Goal: Check status: Check status

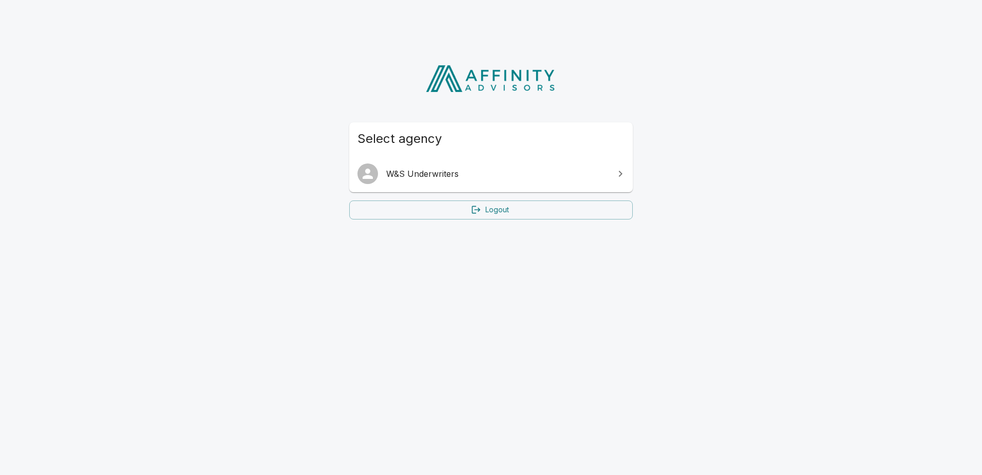
click at [539, 168] on span "W&S Underwriters" at bounding box center [497, 173] width 222 height 12
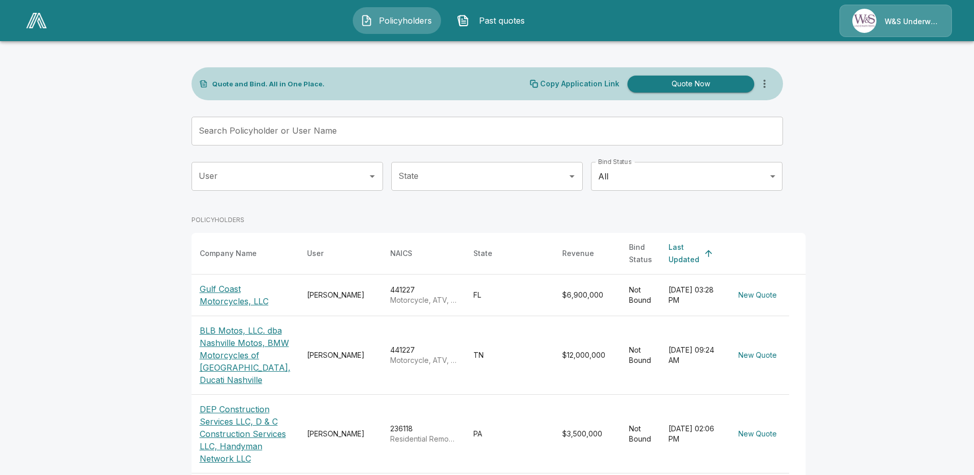
click at [223, 292] on p "Gulf Coast Motorcycles, LLC" at bounding box center [245, 295] width 91 height 25
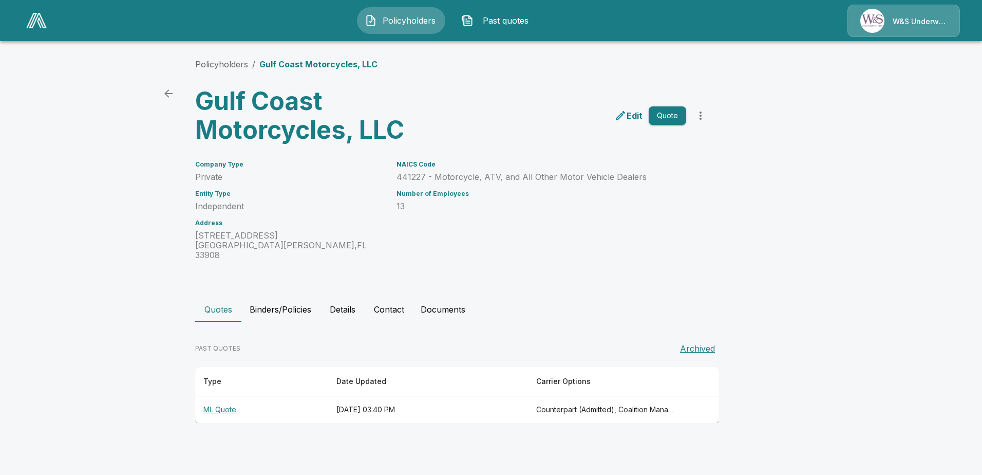
click at [228, 399] on th "ML Quote" at bounding box center [261, 409] width 133 height 27
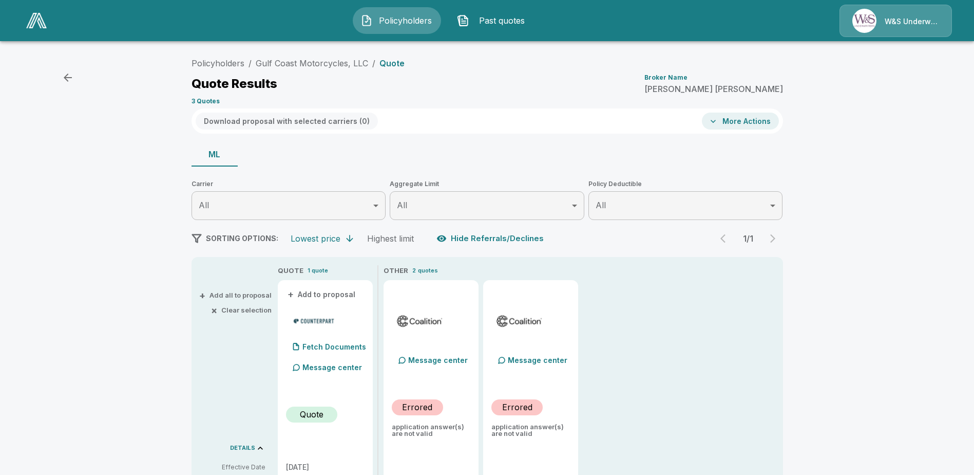
click at [67, 81] on icon "button" at bounding box center [68, 77] width 8 height 8
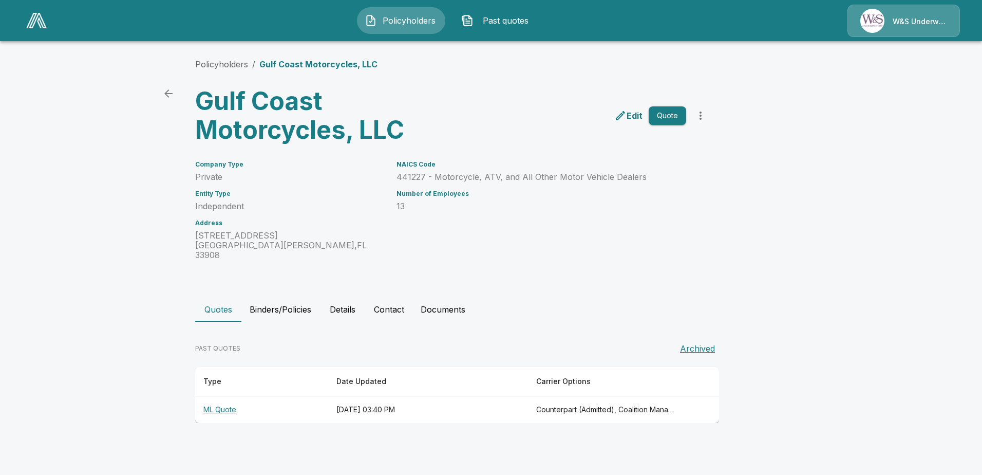
click at [207, 403] on th "ML Quote" at bounding box center [261, 409] width 133 height 27
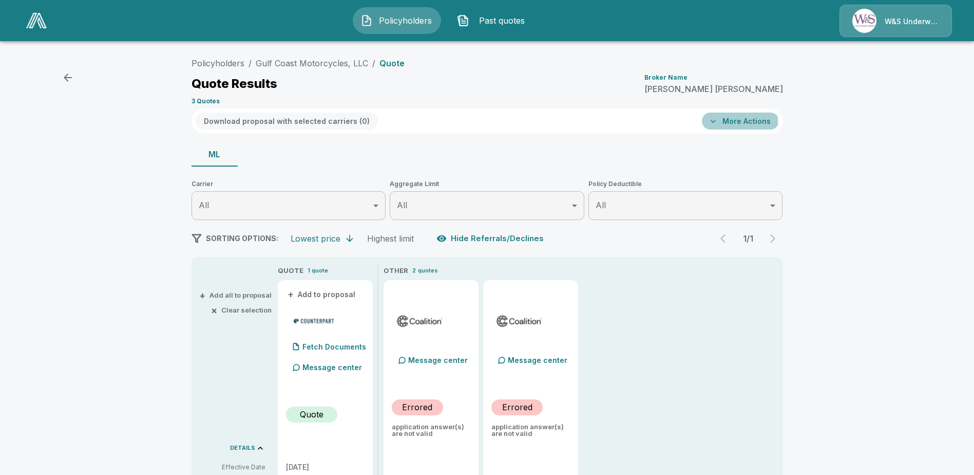
click at [711, 122] on button "More Actions" at bounding box center [740, 120] width 77 height 17
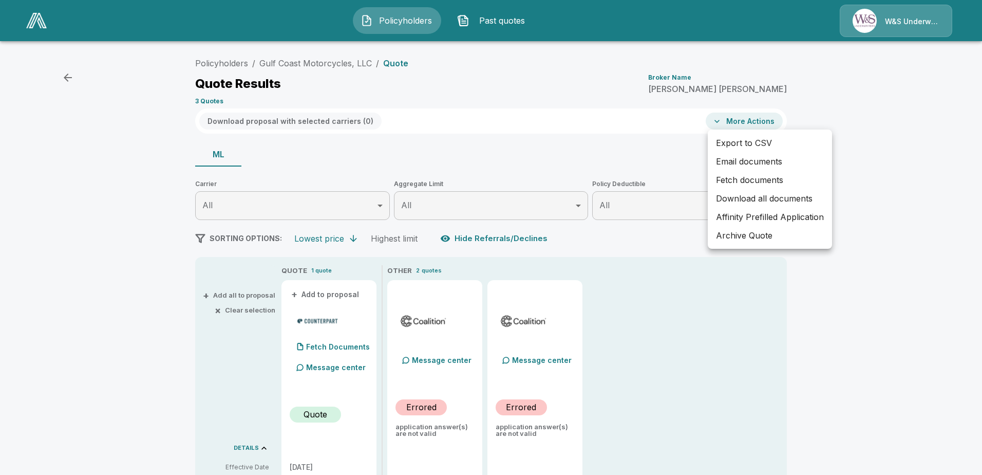
click at [711, 122] on div at bounding box center [491, 237] width 982 height 475
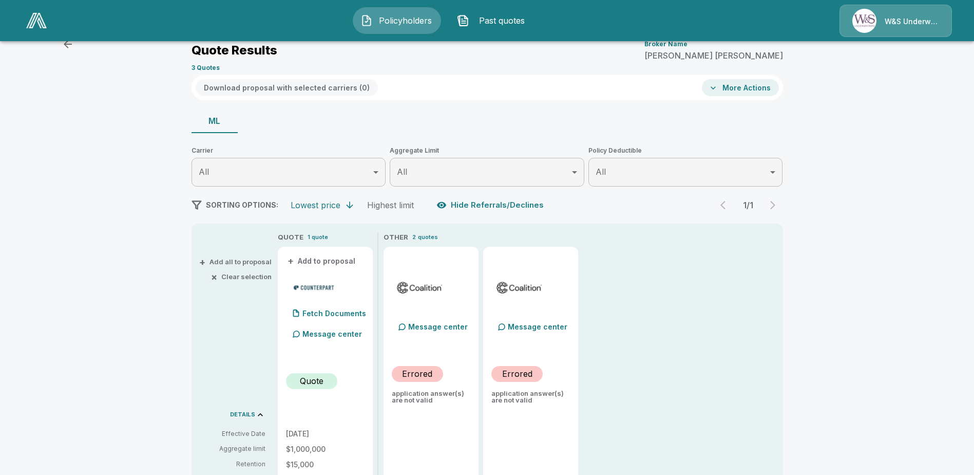
scroll to position [51, 0]
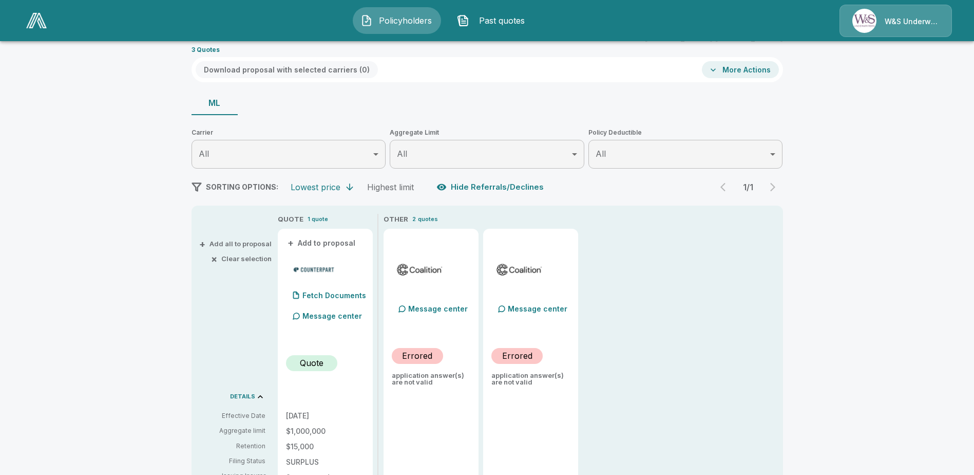
click at [218, 101] on button "ML" at bounding box center [215, 102] width 46 height 25
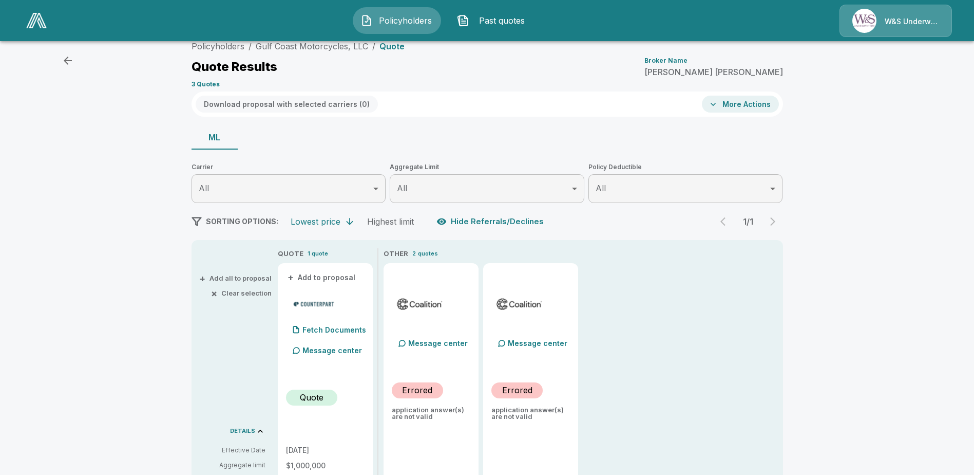
scroll to position [0, 0]
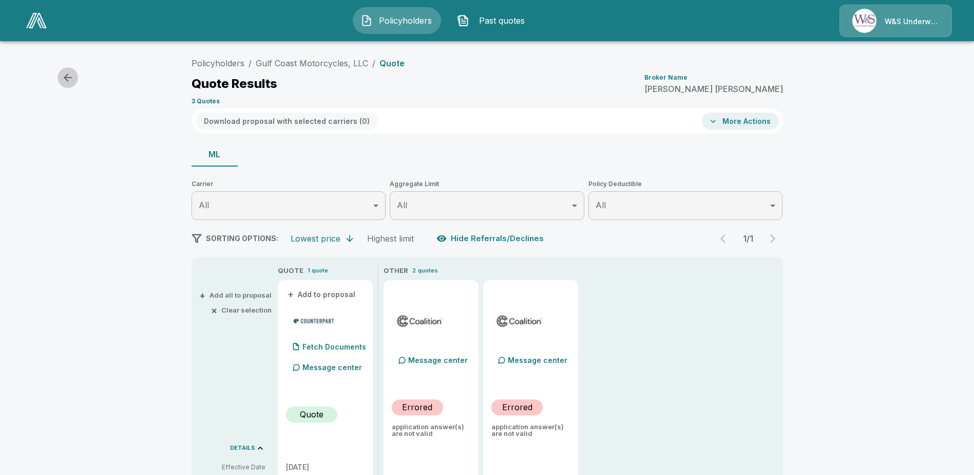
click at [60, 81] on button "button" at bounding box center [68, 77] width 21 height 21
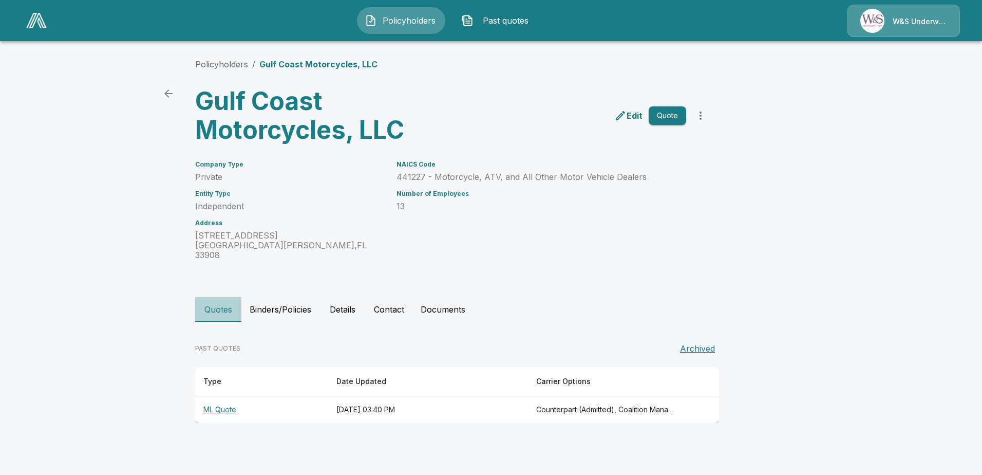
click at [218, 302] on button "Quotes" at bounding box center [218, 309] width 46 height 25
click at [328, 398] on th "[DATE] 03:40 PM" at bounding box center [428, 409] width 200 height 27
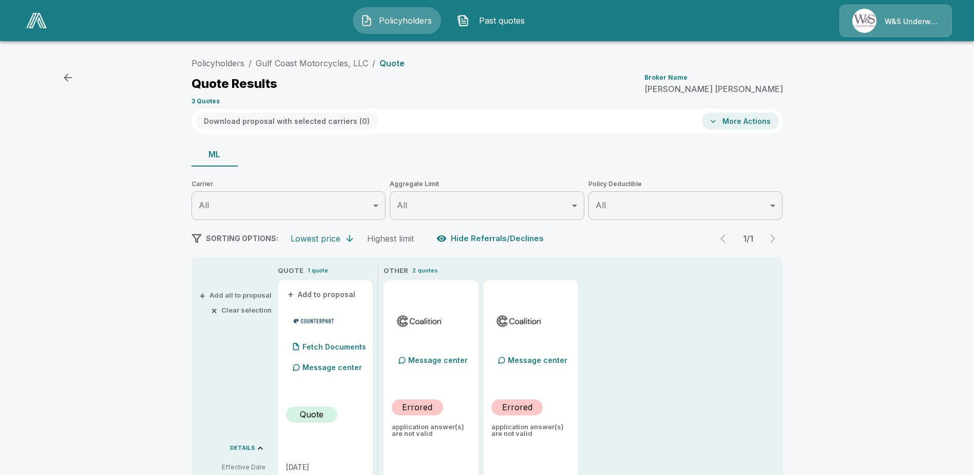
click at [504, 26] on span "Past quotes" at bounding box center [502, 20] width 57 height 12
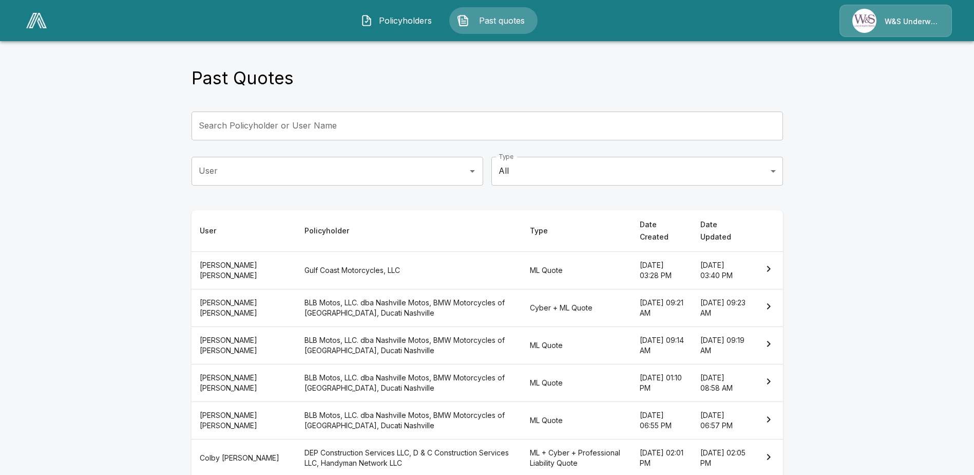
click at [774, 262] on icon "simple table" at bounding box center [769, 268] width 12 height 12
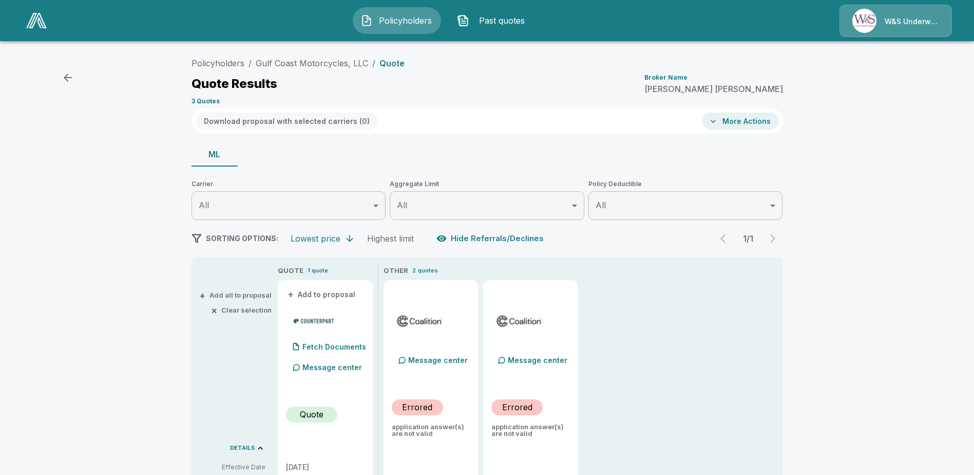
click at [490, 15] on span "Past quotes" at bounding box center [502, 20] width 57 height 12
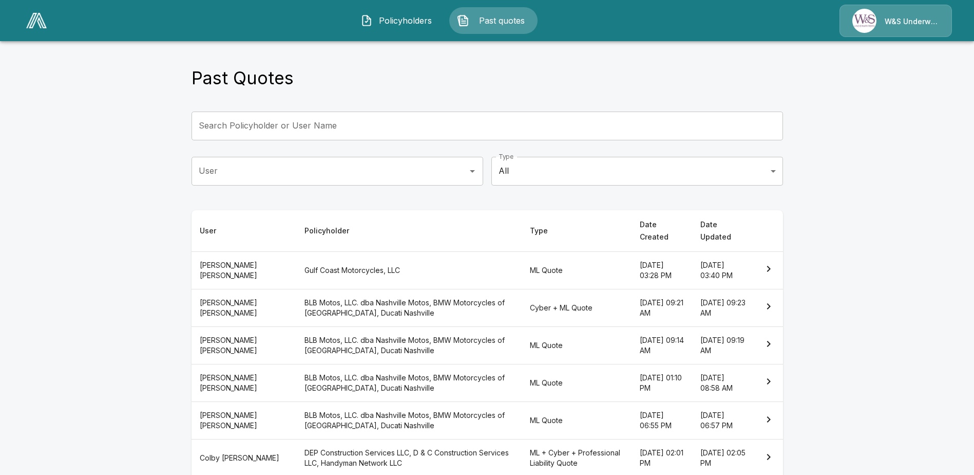
click at [229, 256] on th "[PERSON_NAME]" at bounding box center [244, 269] width 105 height 37
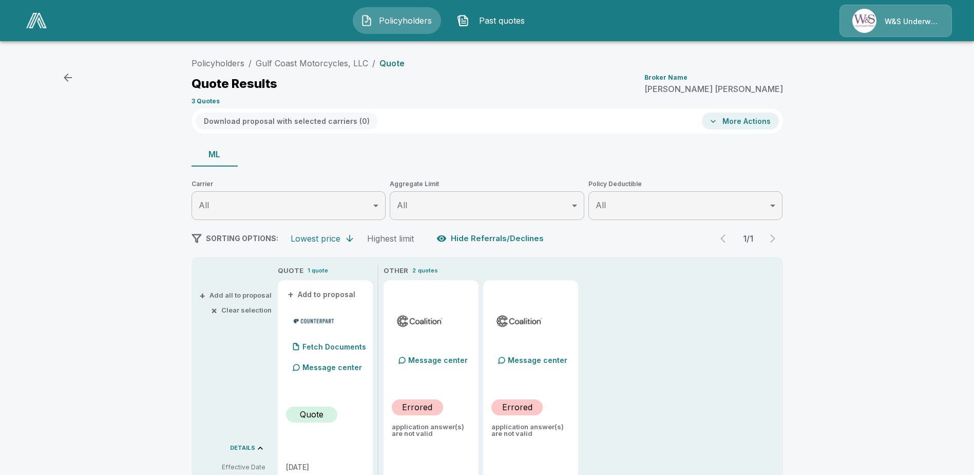
click at [717, 124] on icon "button" at bounding box center [713, 121] width 10 height 10
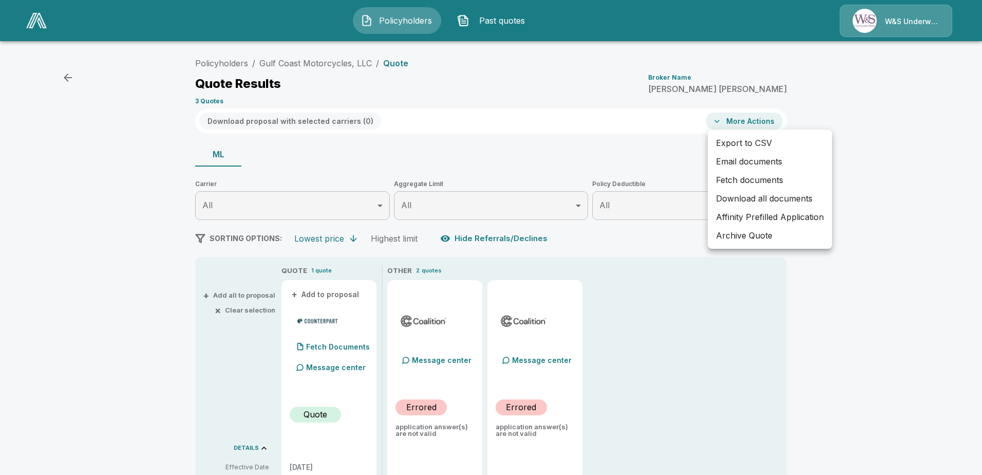
click at [865, 121] on div at bounding box center [491, 237] width 982 height 475
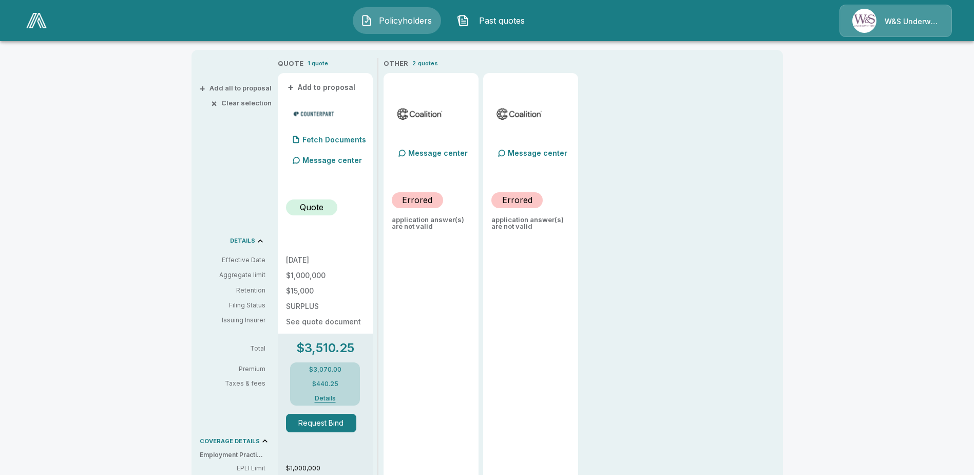
scroll to position [189, 0]
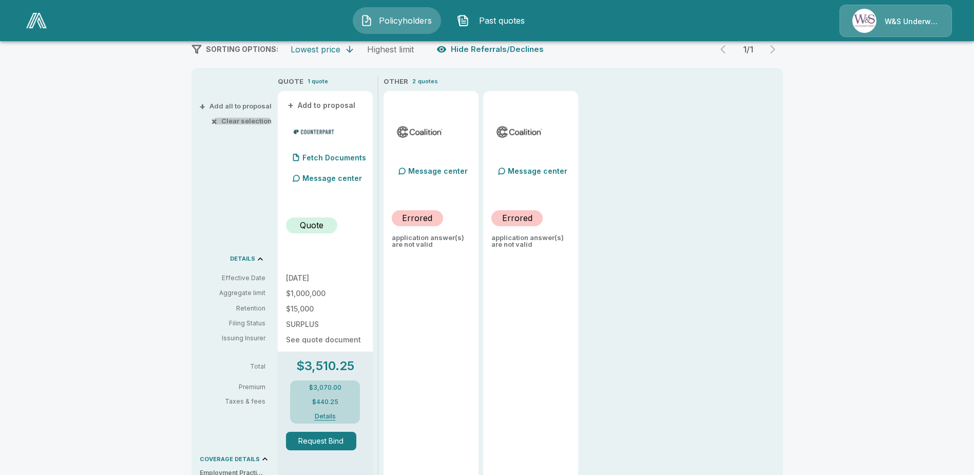
click at [217, 119] on span "×" at bounding box center [214, 121] width 6 height 7
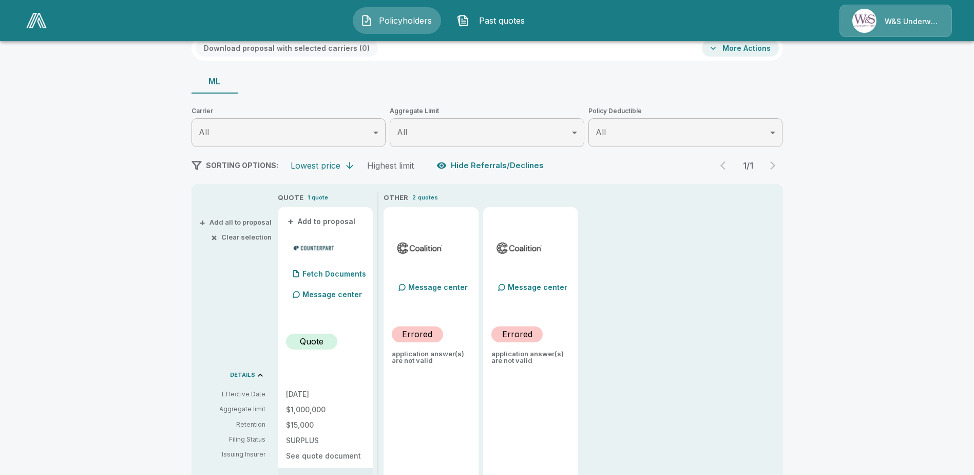
scroll to position [0, 0]
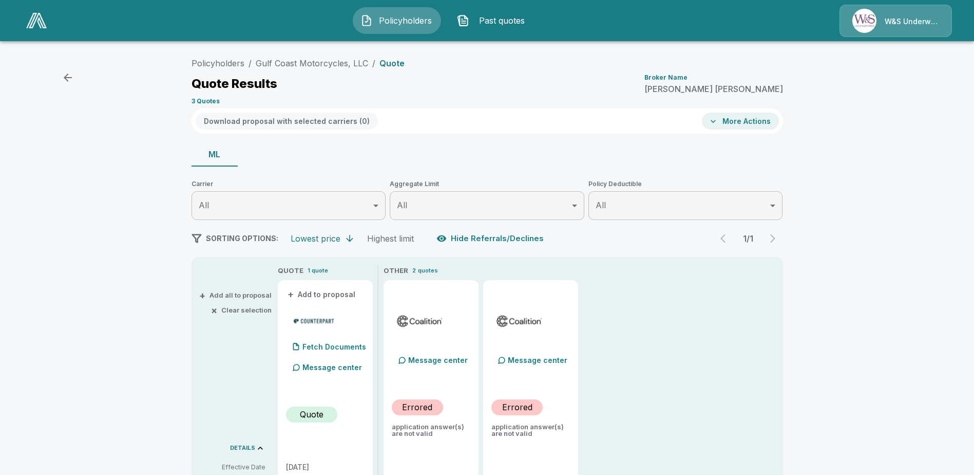
click at [212, 149] on button "ML" at bounding box center [215, 154] width 46 height 25
